Goal: Task Accomplishment & Management: Manage account settings

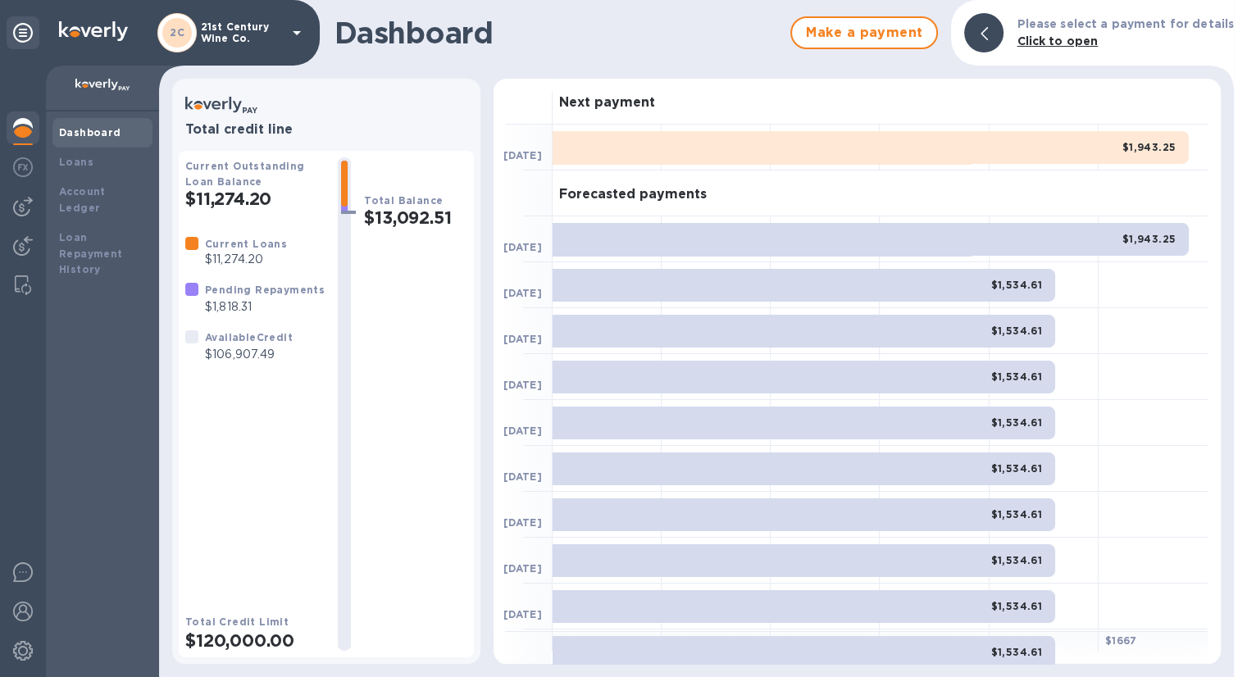
scroll to position [89, 0]
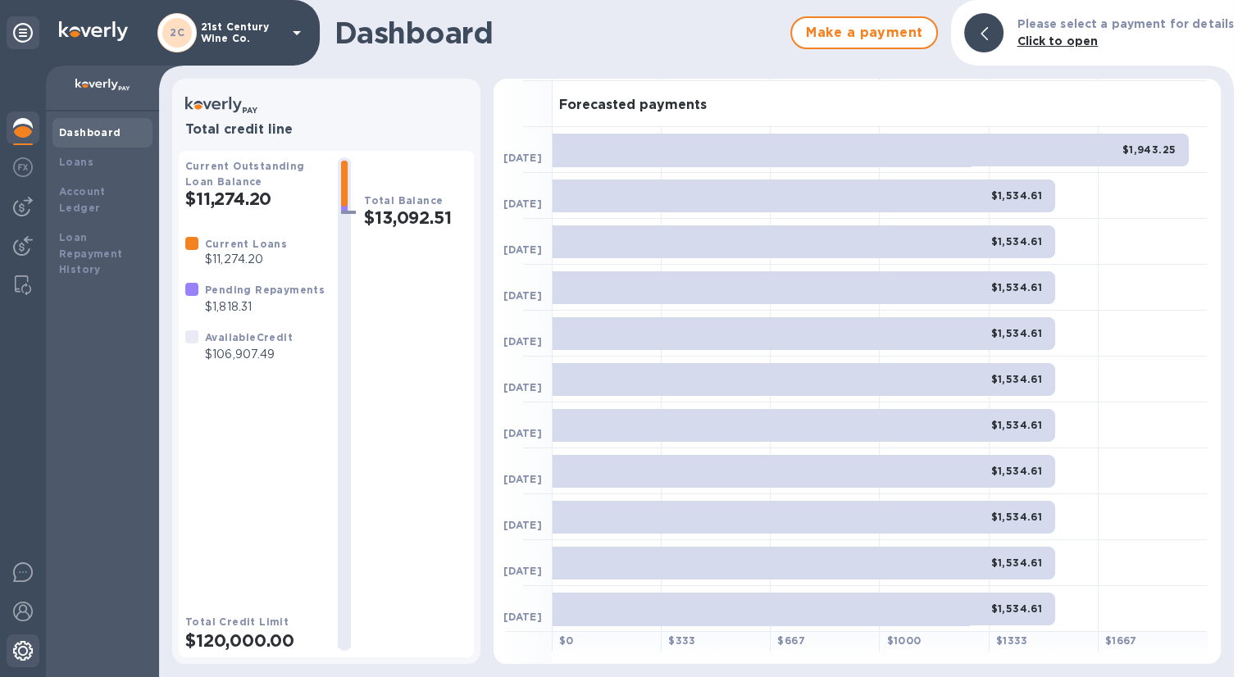
click at [29, 654] on img at bounding box center [23, 651] width 20 height 20
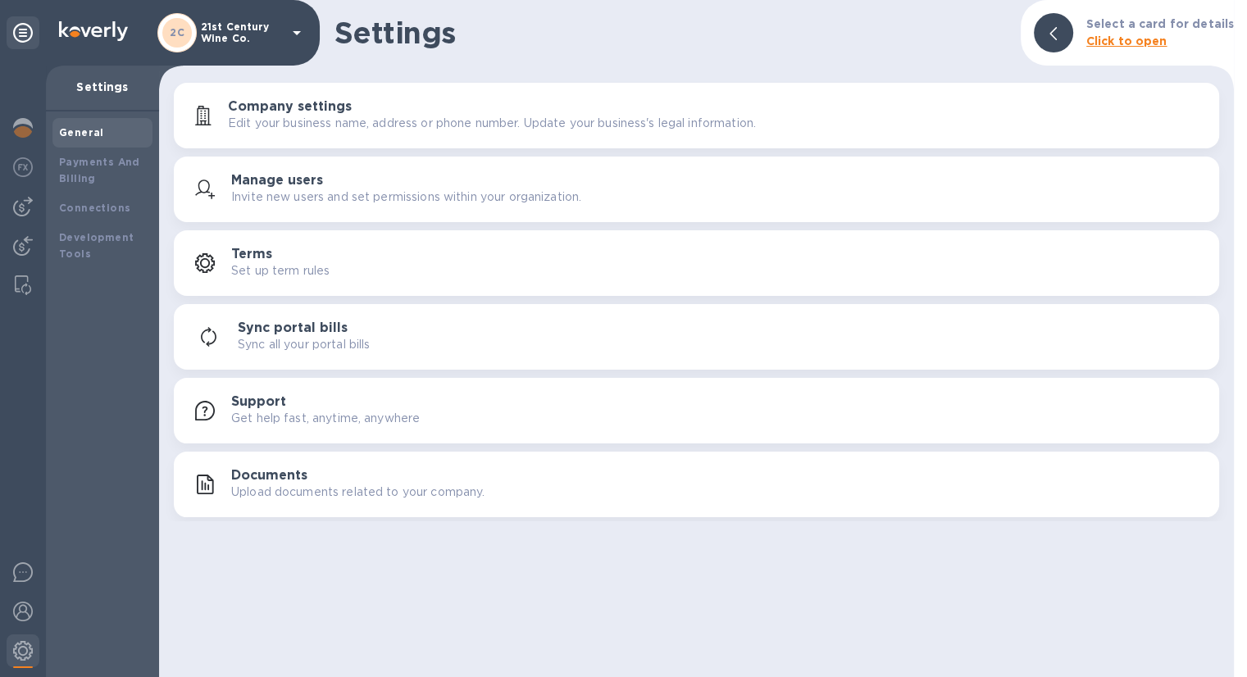
click at [285, 31] on div "2C 21st Century Wine Co." at bounding box center [231, 32] width 149 height 39
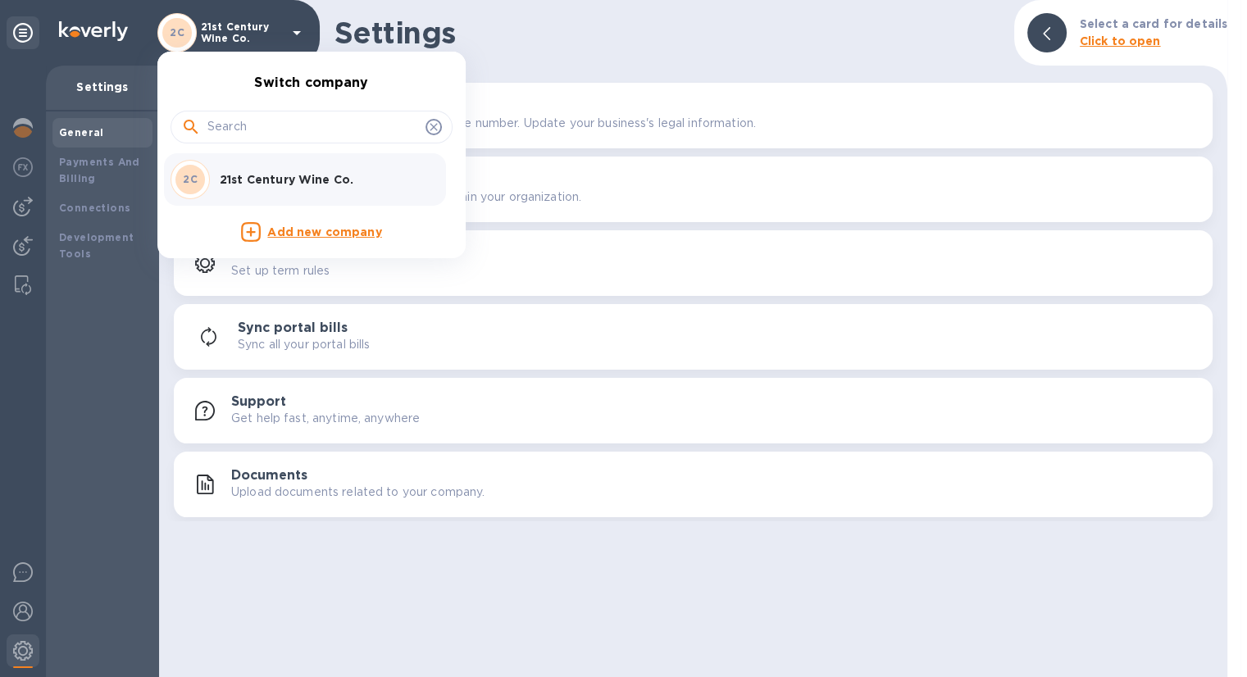
click at [22, 32] on div at bounding box center [623, 338] width 1247 height 677
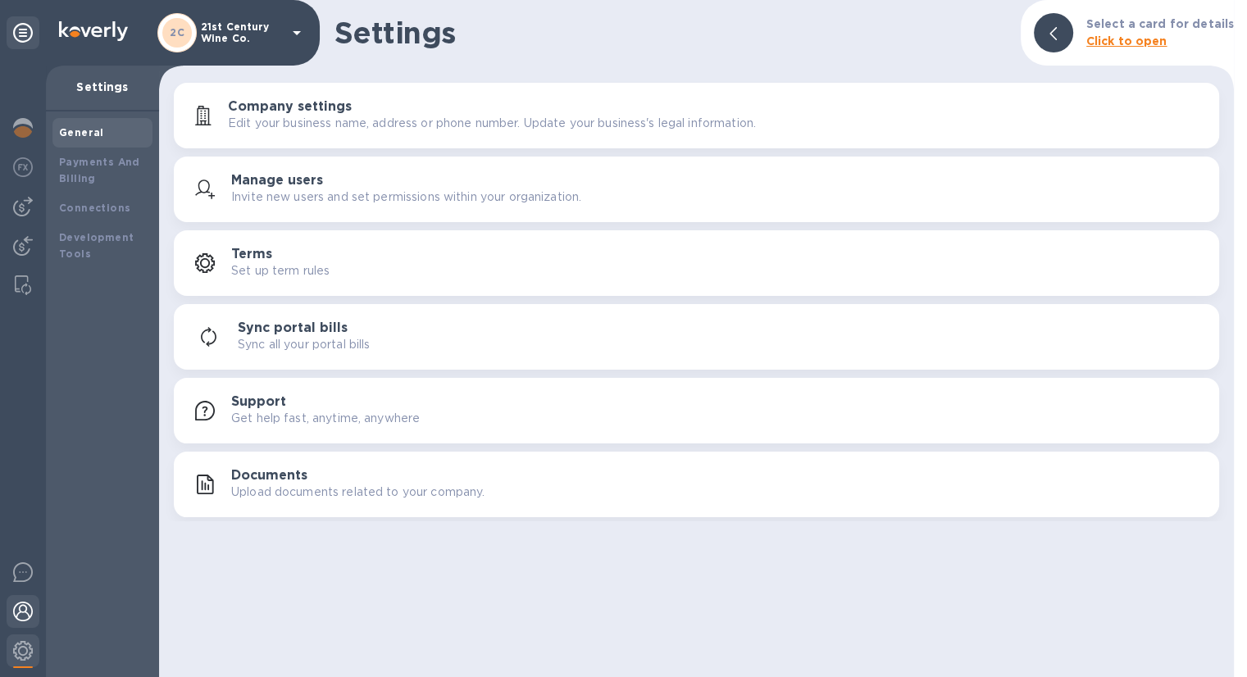
click at [11, 613] on div at bounding box center [23, 613] width 33 height 36
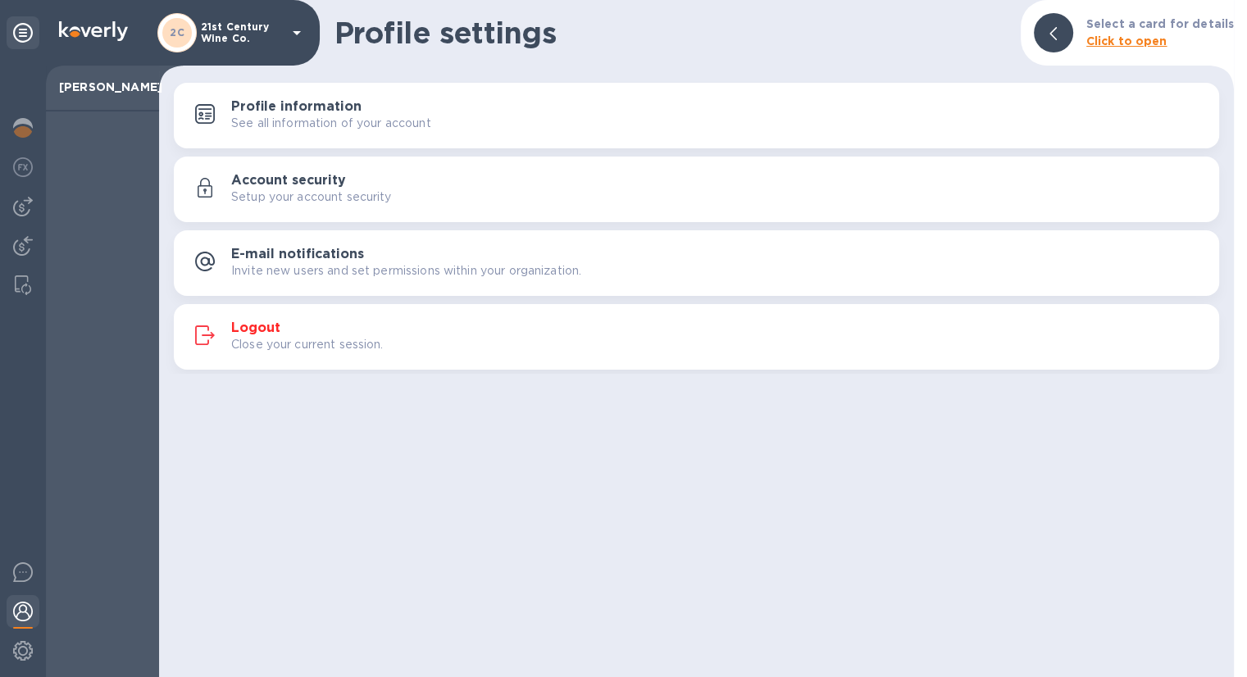
click at [260, 337] on p "Close your current session." at bounding box center [307, 344] width 153 height 17
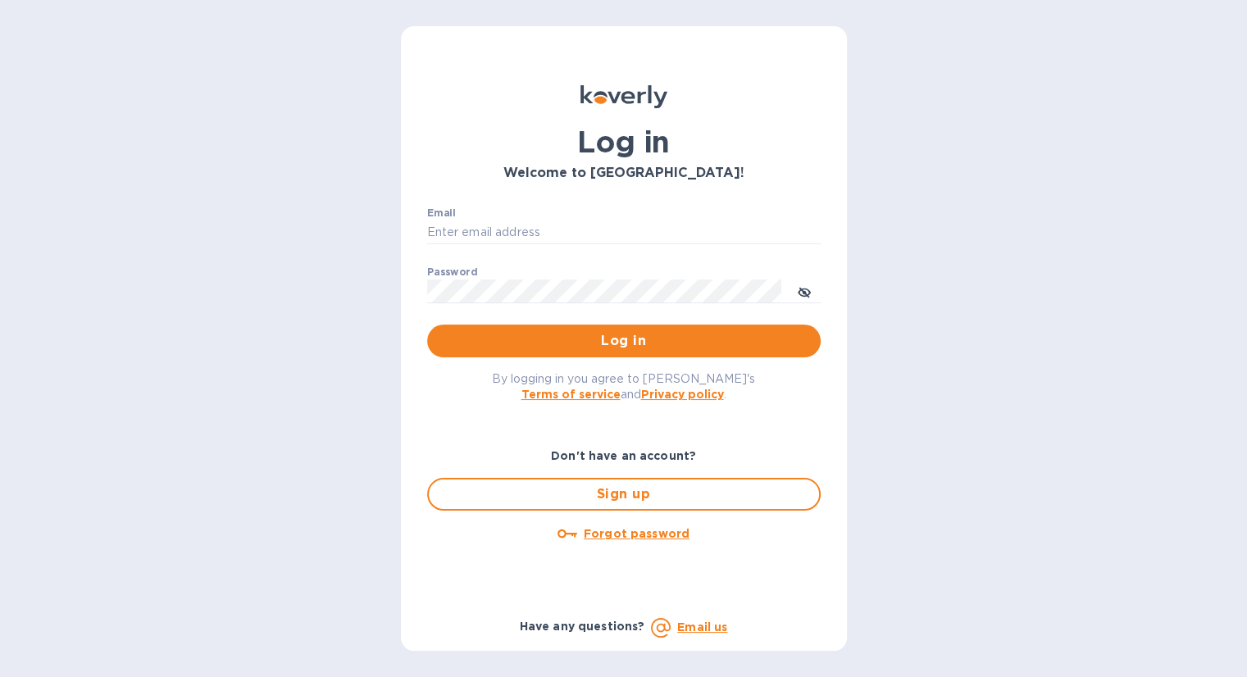
type input "[EMAIL_ADDRESS][DOMAIN_NAME]"
